Goal: Transaction & Acquisition: Download file/media

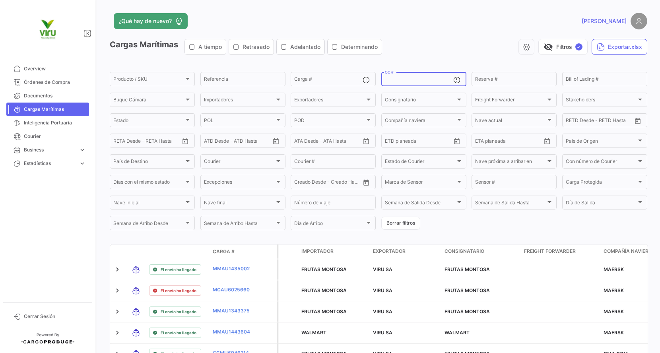
click at [413, 82] on input "OC #" at bounding box center [419, 81] width 68 height 6
paste input "20075755,20075519,20075653,20075756,20076025,20075980,20075520,20075654,2007565…"
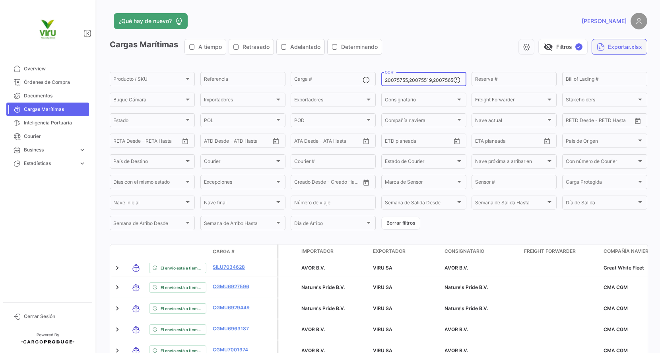
click at [632, 48] on button "Exportar.xlsx" at bounding box center [620, 47] width 56 height 16
click at [430, 81] on input "20075755,20075519,20075653,20075756,20076025,20075980,20075520,20075654,2007565…" at bounding box center [419, 81] width 68 height 6
type input ",,,,,,,,,,,,,,,,,,,,,,,,,,,,,,,,,,,,,,,,,,,,,,,,,,,,,,,,,,,,,,,,,,,,,,,,,,,,,,,…"
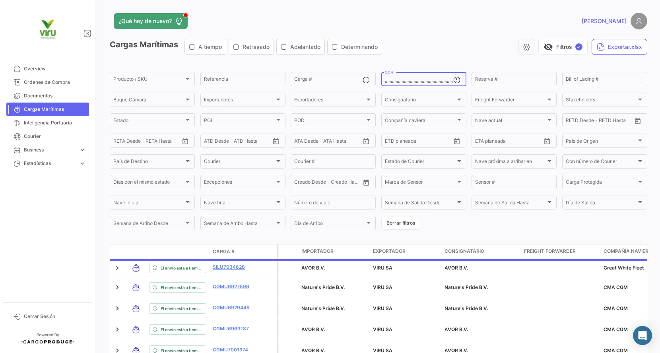
click at [430, 81] on input ",,,,,,,,,,,,,,,,,,,,,,,,,,,,,,,,,,,,,,,,,,,,,,,,,,,,,,,,,,,,,,,,,,,,,,,,,,,,,,,…" at bounding box center [419, 81] width 68 height 6
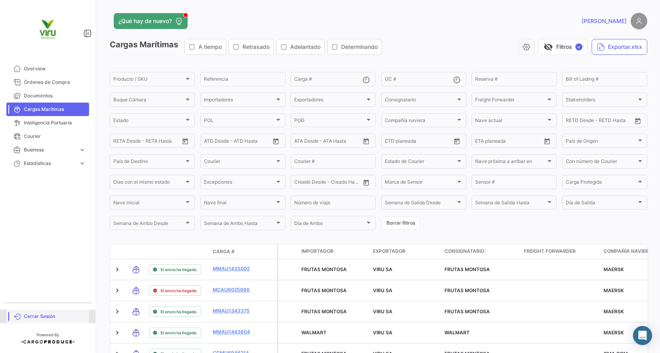
click at [39, 315] on span "Cerrar Sesión" at bounding box center [55, 316] width 62 height 7
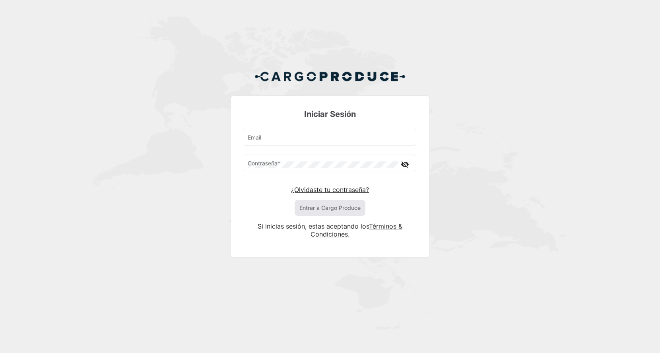
type input "[EMAIL_ADDRESS][DOMAIN_NAME]"
